Goal: Task Accomplishment & Management: Manage account settings

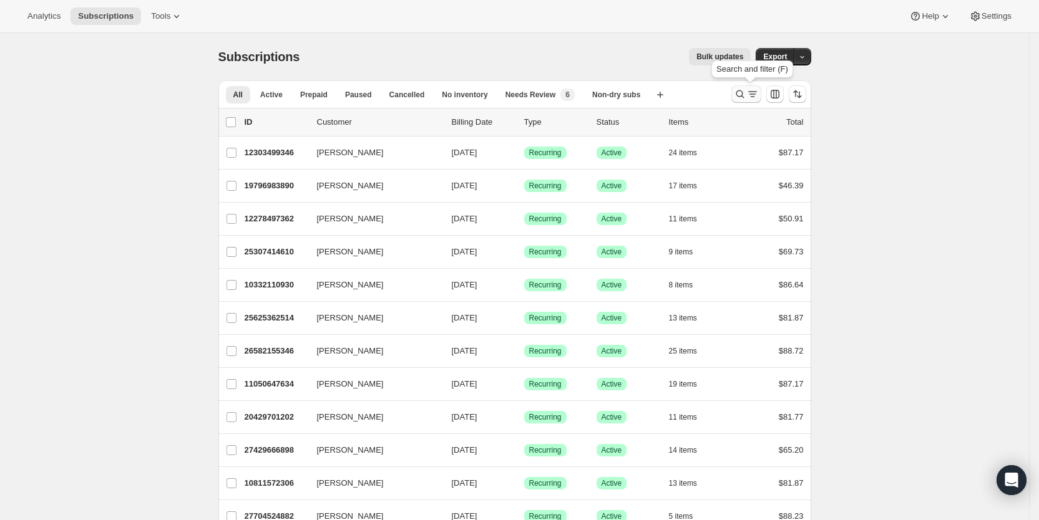
click at [753, 91] on icon "Search and filter results" at bounding box center [752, 94] width 12 height 12
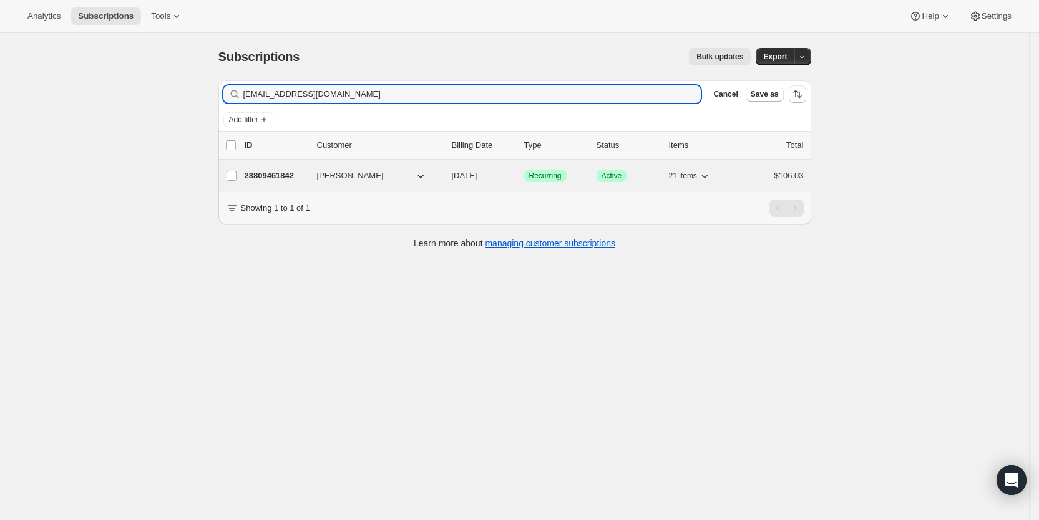
type input "[EMAIL_ADDRESS][DOMAIN_NAME]"
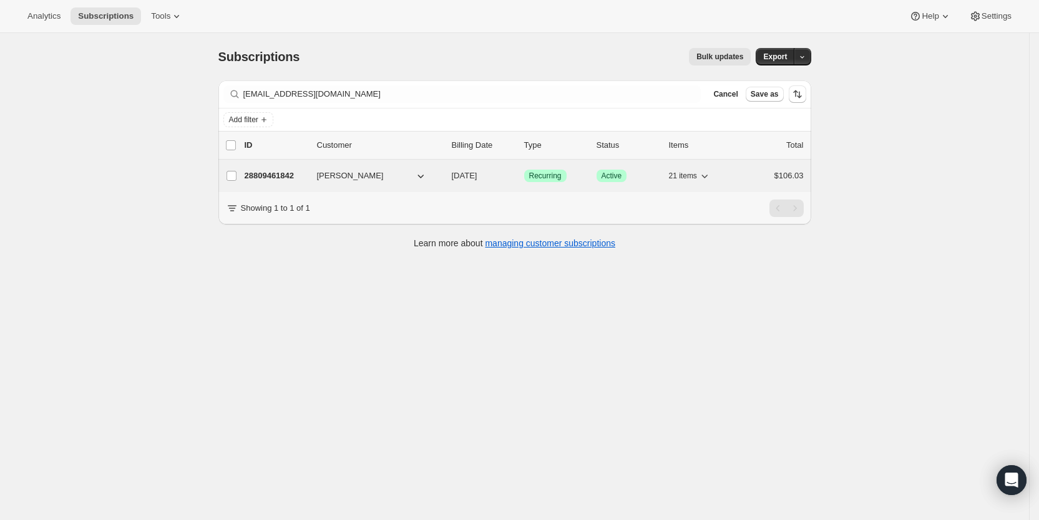
click at [477, 176] on span "[DATE]" at bounding box center [465, 175] width 26 height 9
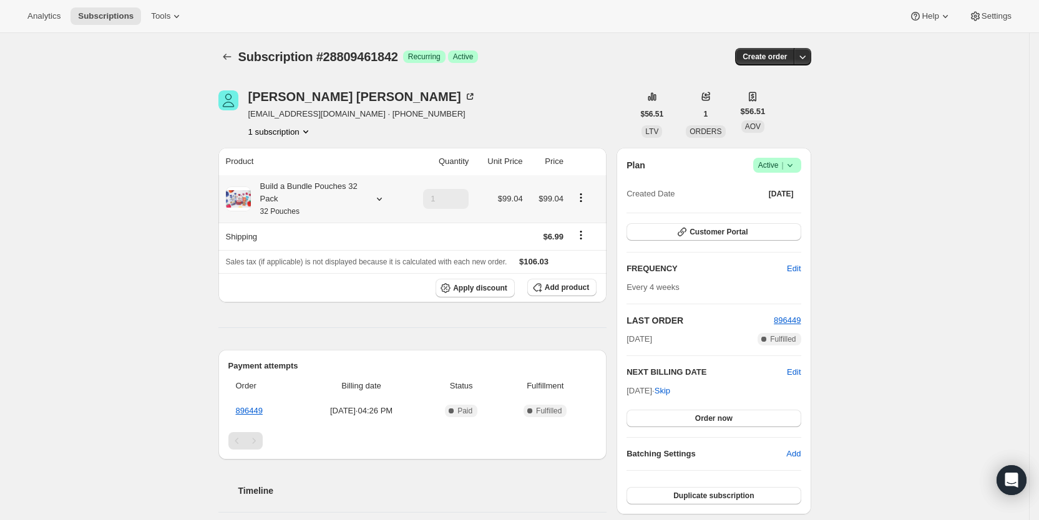
click at [382, 198] on icon at bounding box center [379, 199] width 12 height 12
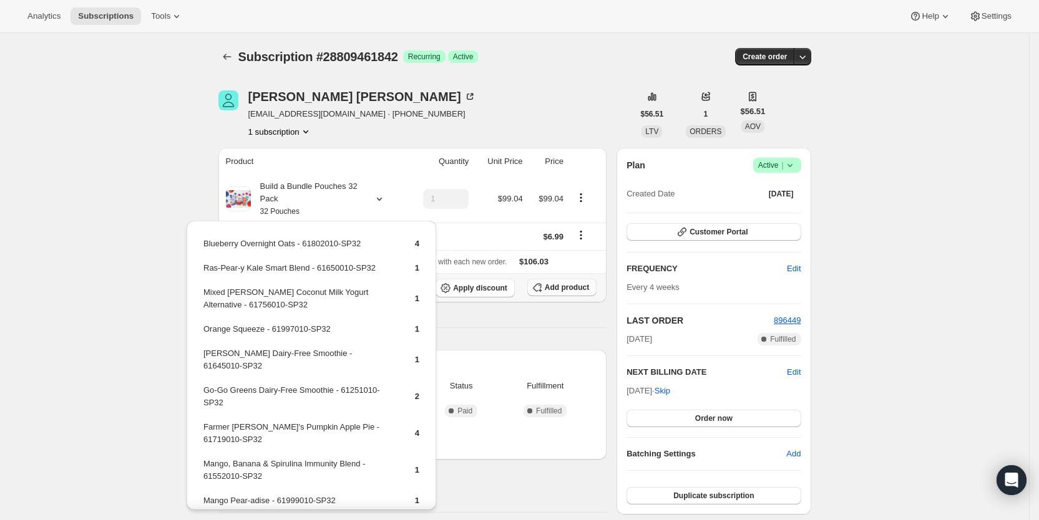
click at [583, 288] on span "Add product" at bounding box center [567, 288] width 44 height 10
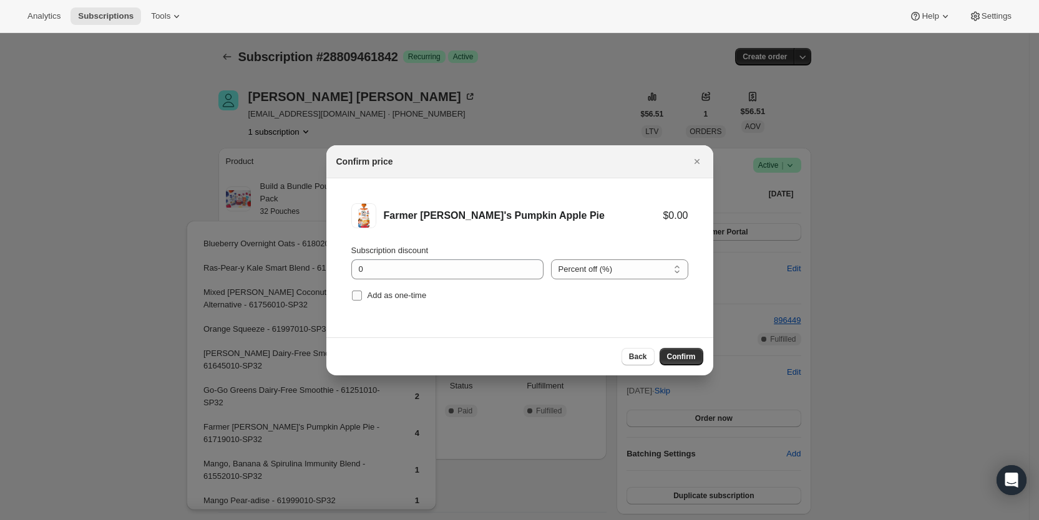
click at [362, 293] on span ":r9lv:" at bounding box center [356, 295] width 11 height 11
click at [362, 293] on input "Add as one-time" at bounding box center [357, 296] width 10 height 10
checkbox input "true"
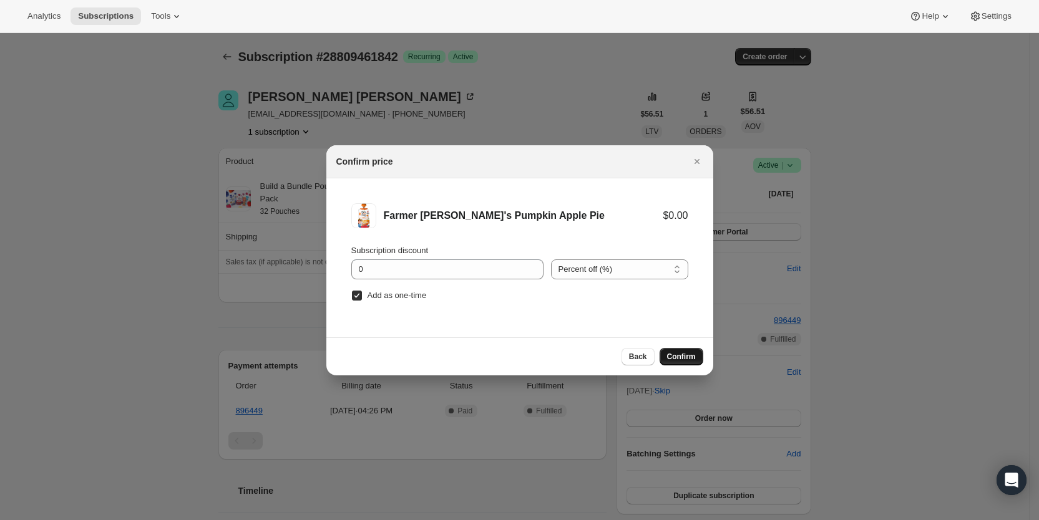
click at [675, 357] on span "Confirm" at bounding box center [681, 357] width 29 height 10
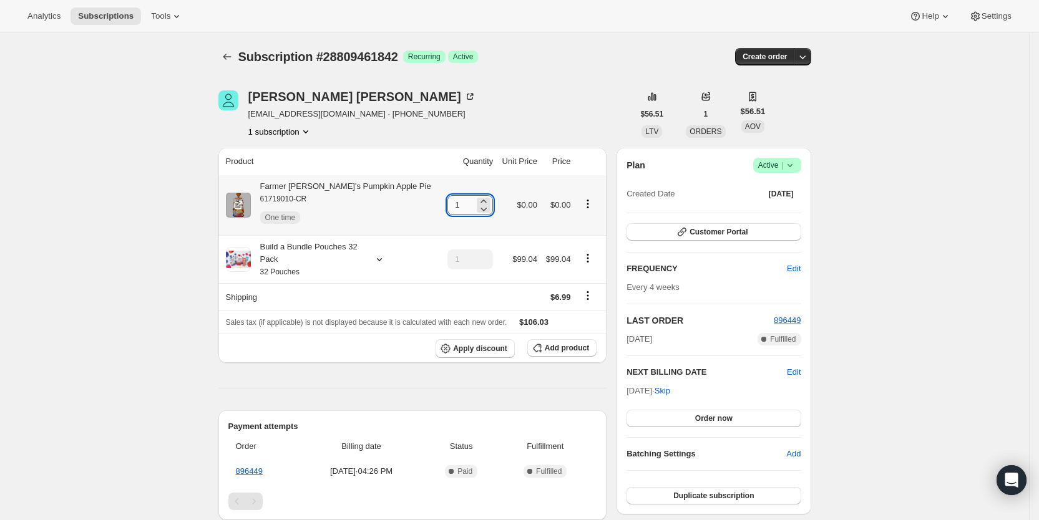
drag, startPoint x: 435, startPoint y: 203, endPoint x: 453, endPoint y: 204, distance: 17.5
click at [453, 204] on input "1" at bounding box center [460, 205] width 27 height 20
type input "6"
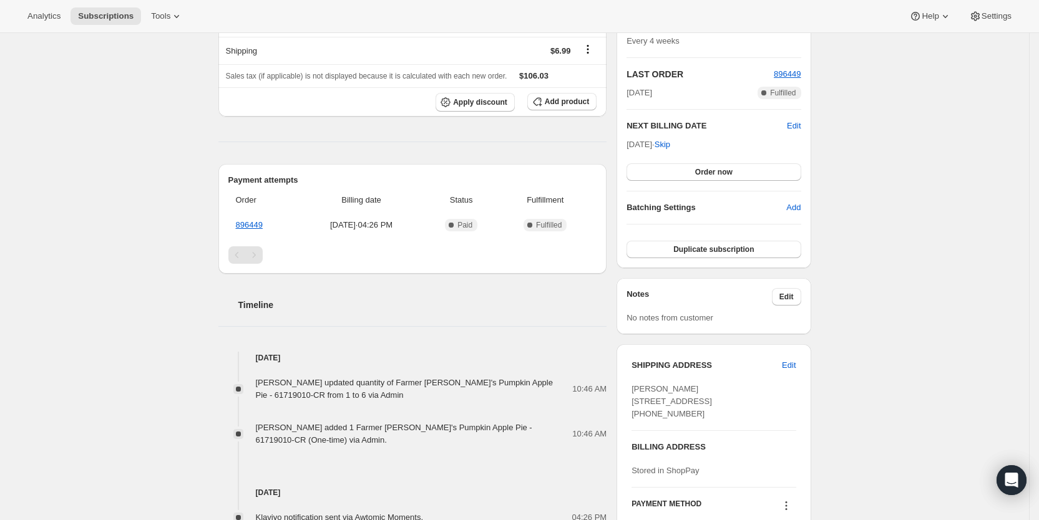
scroll to position [248, 0]
click at [94, 11] on span "Subscriptions" at bounding box center [106, 16] width 56 height 10
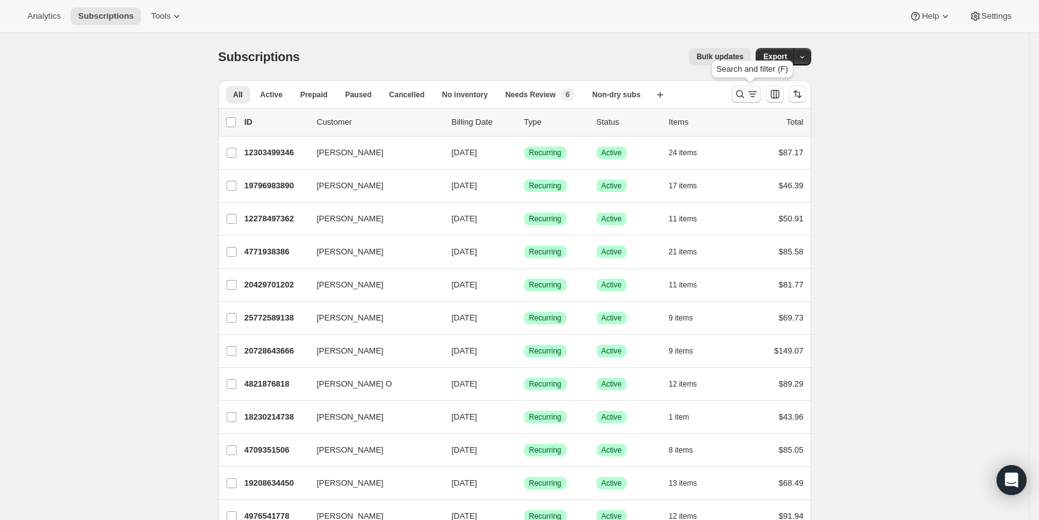
click at [753, 93] on icon "Search and filter results" at bounding box center [752, 94] width 12 height 12
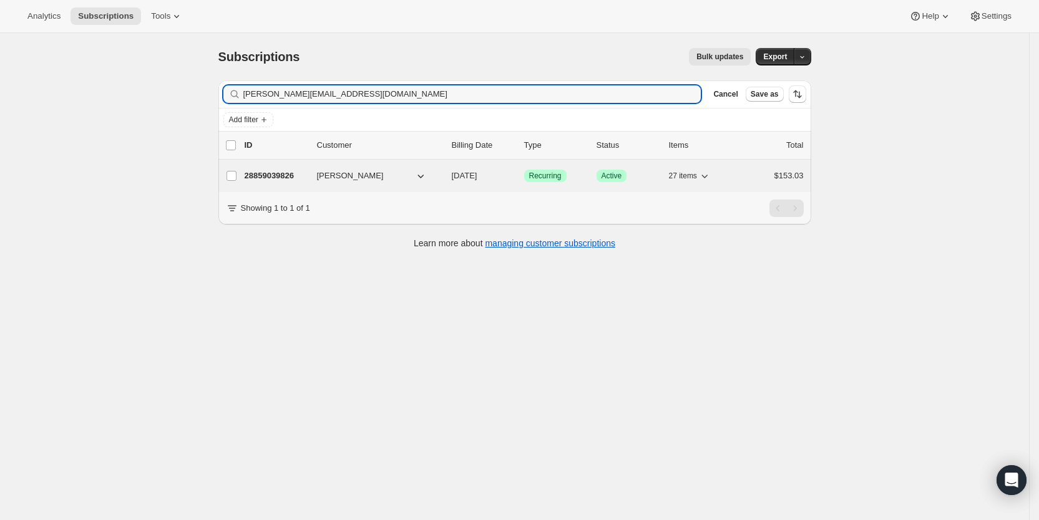
type input "[PERSON_NAME][EMAIL_ADDRESS][DOMAIN_NAME]"
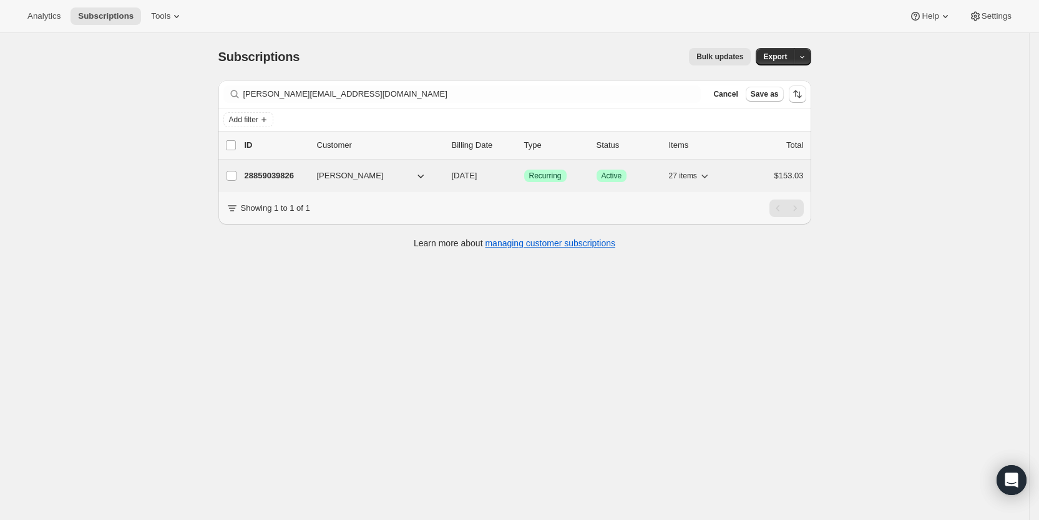
click at [477, 175] on span "[DATE]" at bounding box center [465, 175] width 26 height 9
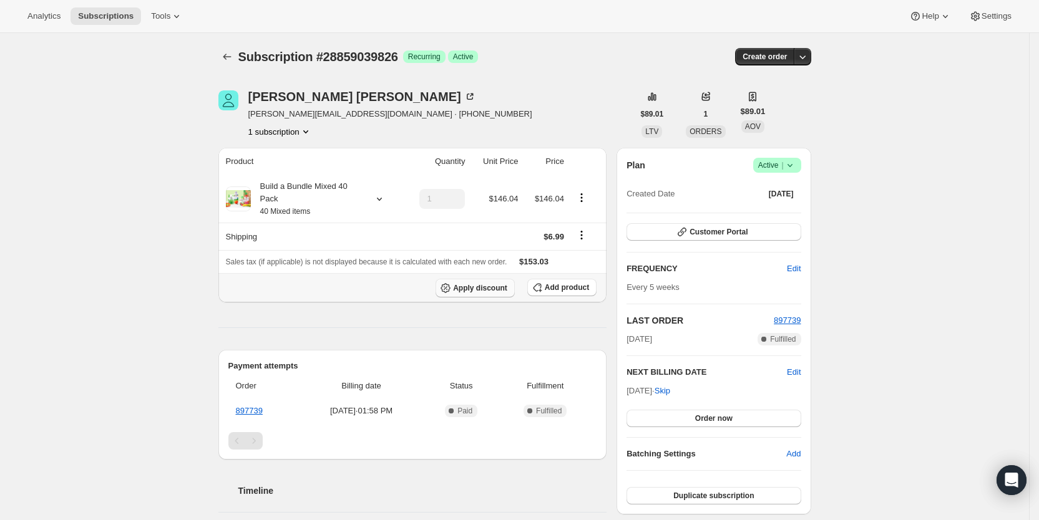
click at [494, 293] on button "Apply discount" at bounding box center [474, 288] width 79 height 19
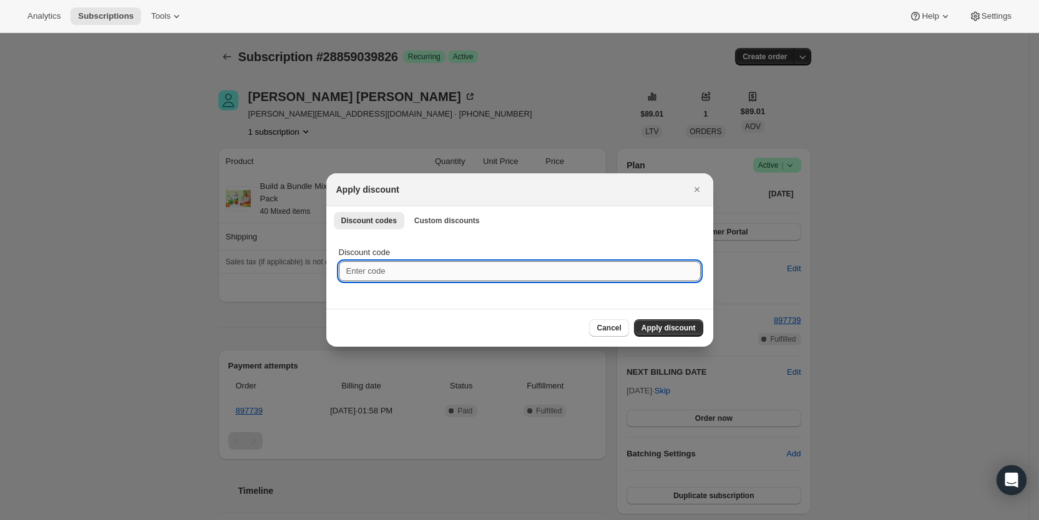
click at [376, 268] on input "Discount code" at bounding box center [520, 271] width 362 height 20
type input "ac_20"
click at [674, 327] on span "Apply discount" at bounding box center [668, 328] width 54 height 10
